Goal: Task Accomplishment & Management: Complete application form

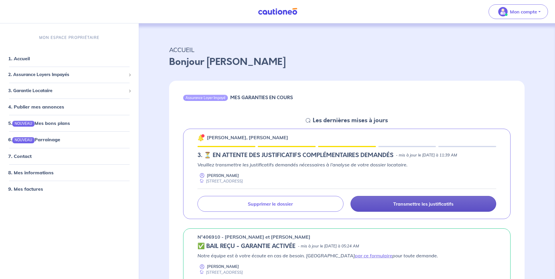
click at [441, 207] on p "Transmettre les justificatifs" at bounding box center [423, 204] width 60 height 6
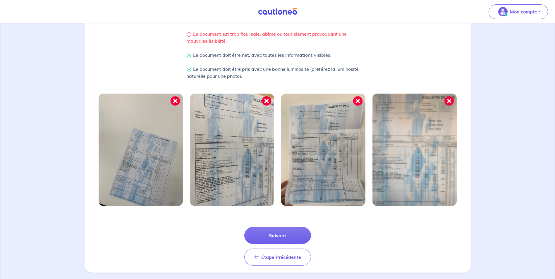
scroll to position [140, 0]
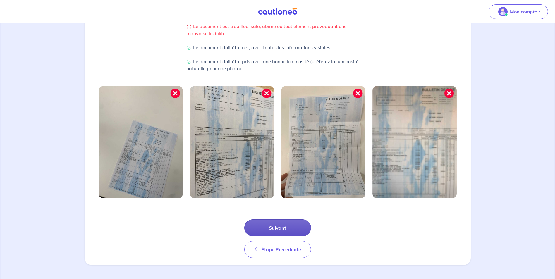
click at [287, 226] on button "Suivant" at bounding box center [277, 228] width 67 height 17
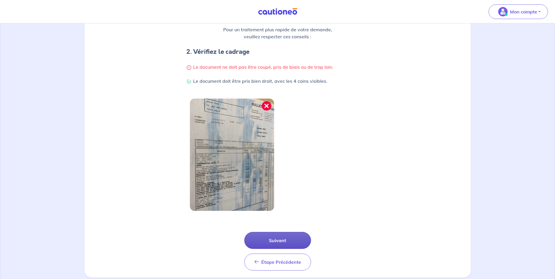
scroll to position [112, 0]
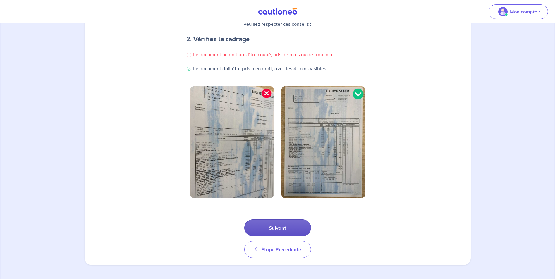
click at [275, 224] on button "Suivant" at bounding box center [277, 228] width 67 height 17
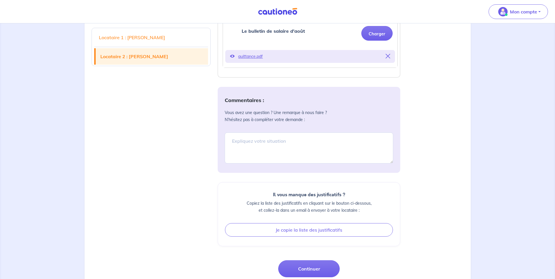
scroll to position [354, 0]
click at [305, 140] on textarea at bounding box center [309, 147] width 169 height 31
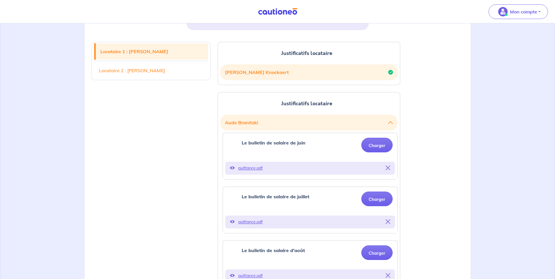
scroll to position [133, 0]
type textarea "Bonjour, [PERSON_NAME] est en arret maladie pour accident du travail donc elle …"
